Goal: Check status: Check status

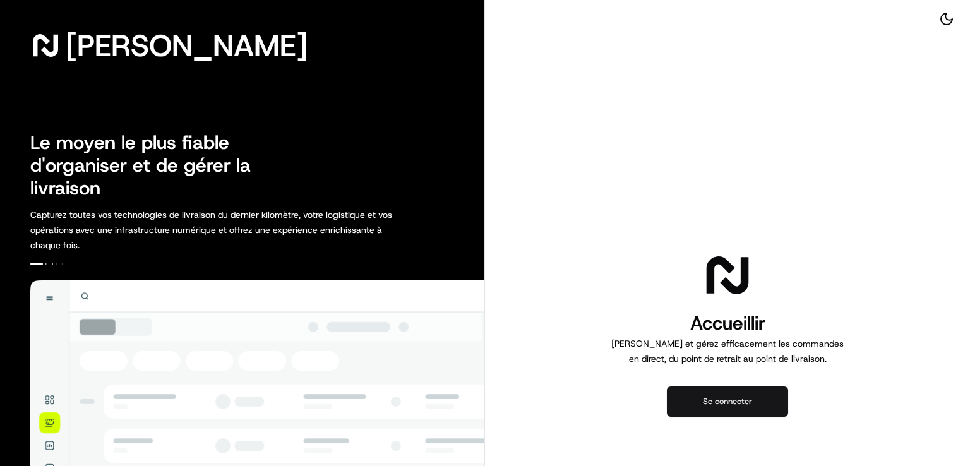
click at [747, 401] on font "Se connecter" at bounding box center [727, 401] width 49 height 11
